Goal: Information Seeking & Learning: Understand process/instructions

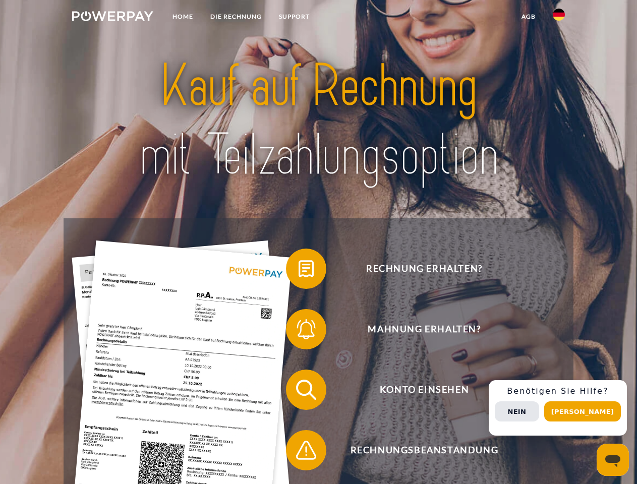
click at [112, 18] on img at bounding box center [112, 16] width 81 height 10
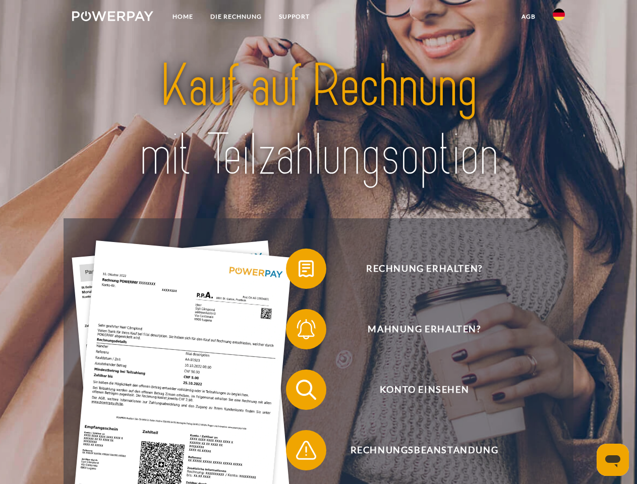
click at [558, 18] on img at bounding box center [558, 15] width 12 height 12
click at [528, 17] on link "agb" at bounding box center [528, 17] width 31 height 18
click at [298, 271] on span at bounding box center [291, 268] width 50 height 50
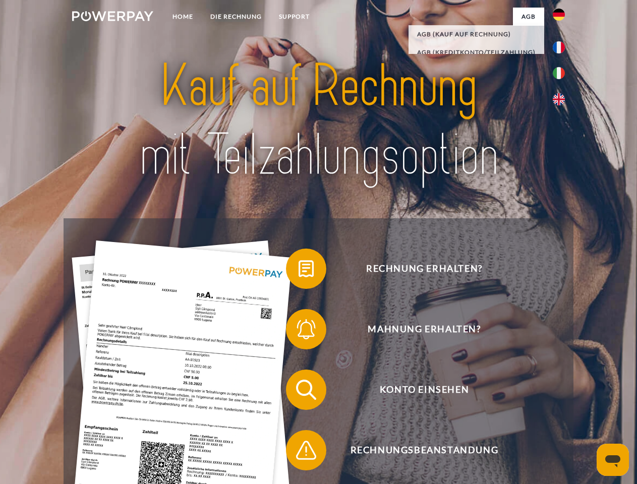
click at [298, 331] on span at bounding box center [291, 329] width 50 height 50
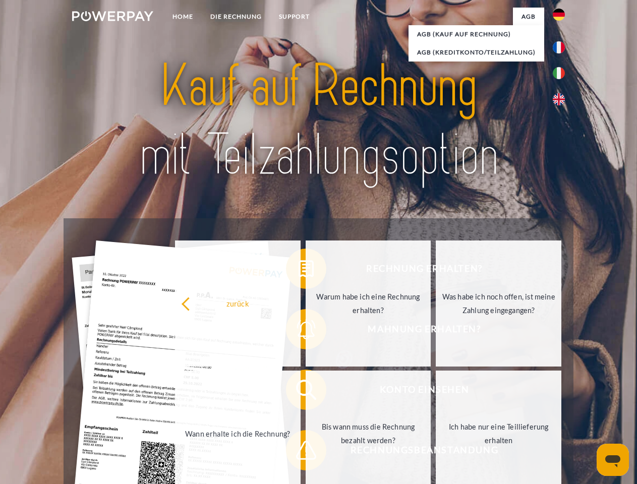
click at [305, 392] on link "Bis wann muss die Rechnung bezahlt werden?" at bounding box center [368, 433] width 126 height 126
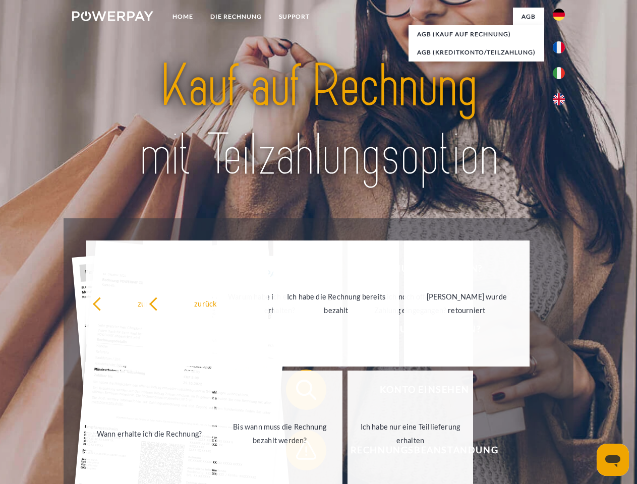
click at [298, 452] on span at bounding box center [291, 450] width 50 height 50
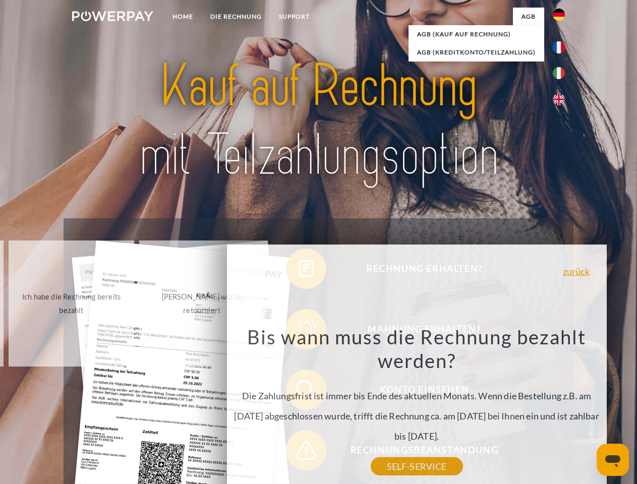
click at [561, 408] on div "Rechnung erhalten? Mahnung erhalten? Konto einsehen" at bounding box center [318, 419] width 509 height 403
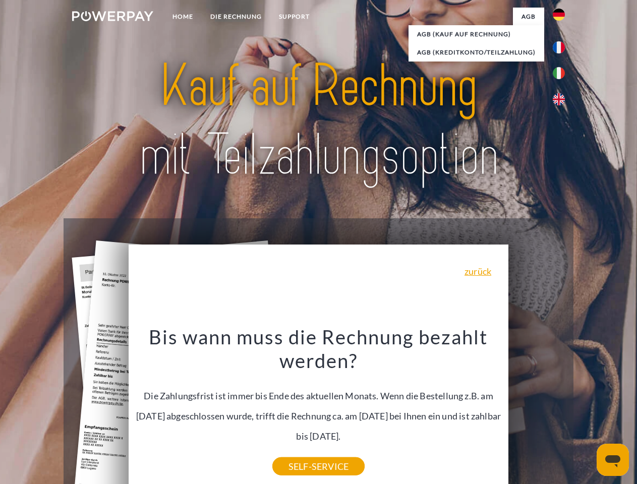
click at [536, 410] on span "Konto einsehen" at bounding box center [423, 389] width 247 height 40
click at [586, 411] on header "Home DIE RECHNUNG SUPPORT" at bounding box center [318, 348] width 637 height 696
